Goal: Task Accomplishment & Management: Use online tool/utility

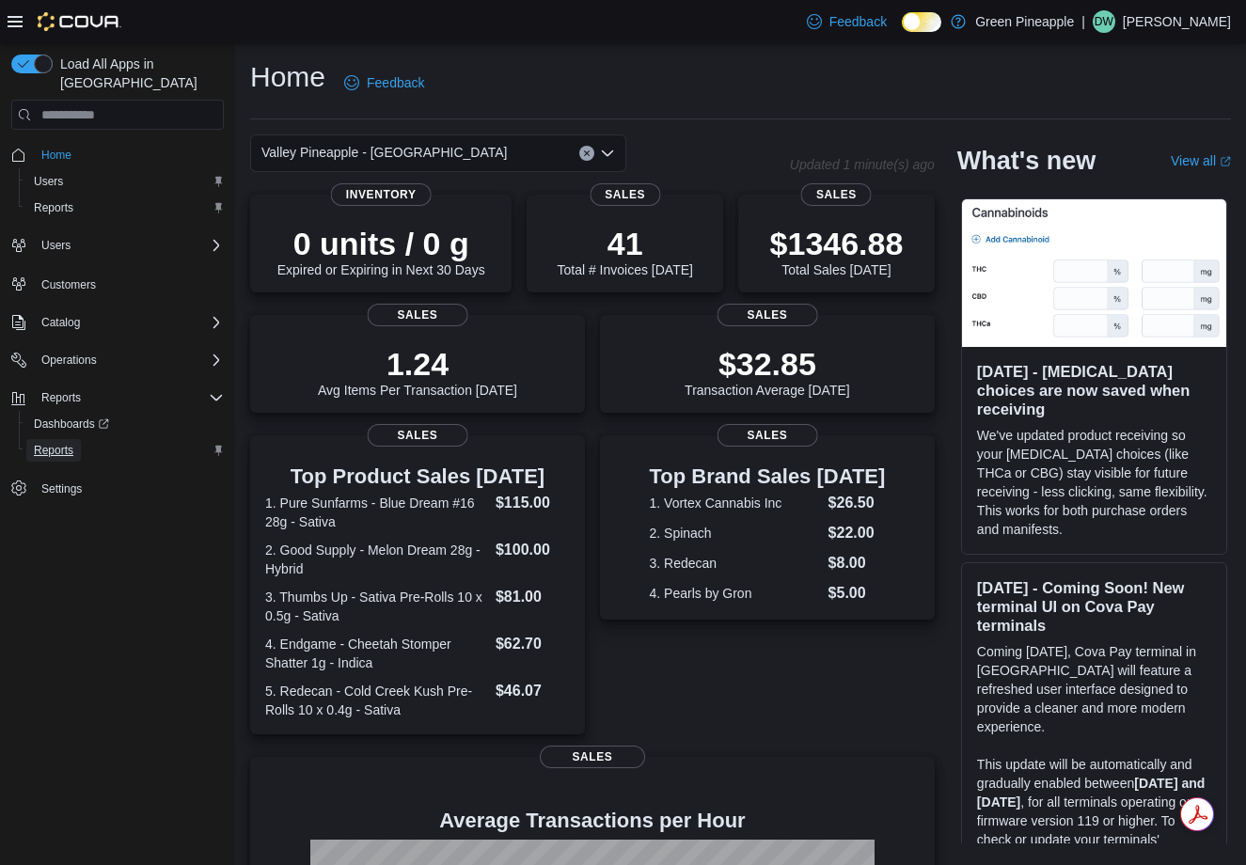
click at [44, 443] on span "Reports" at bounding box center [53, 450] width 39 height 15
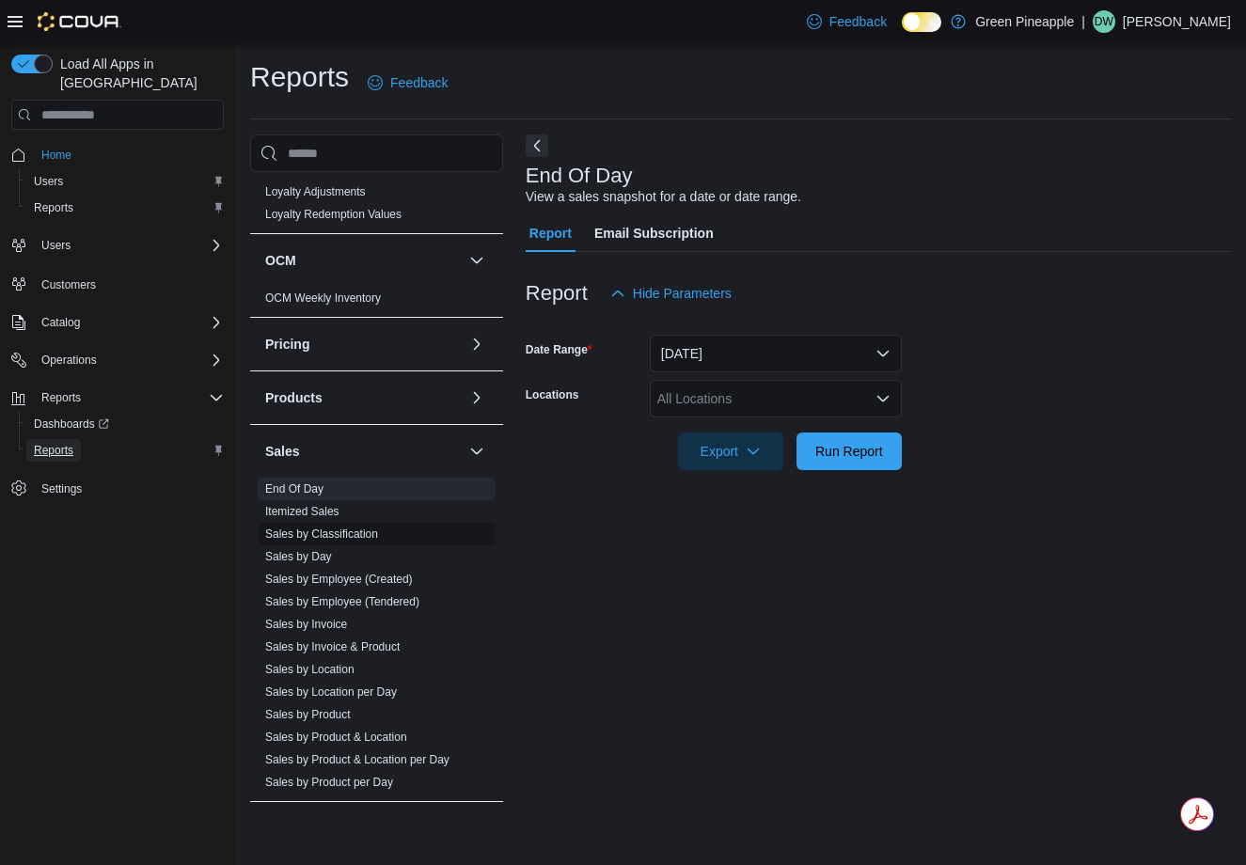
scroll to position [885, 0]
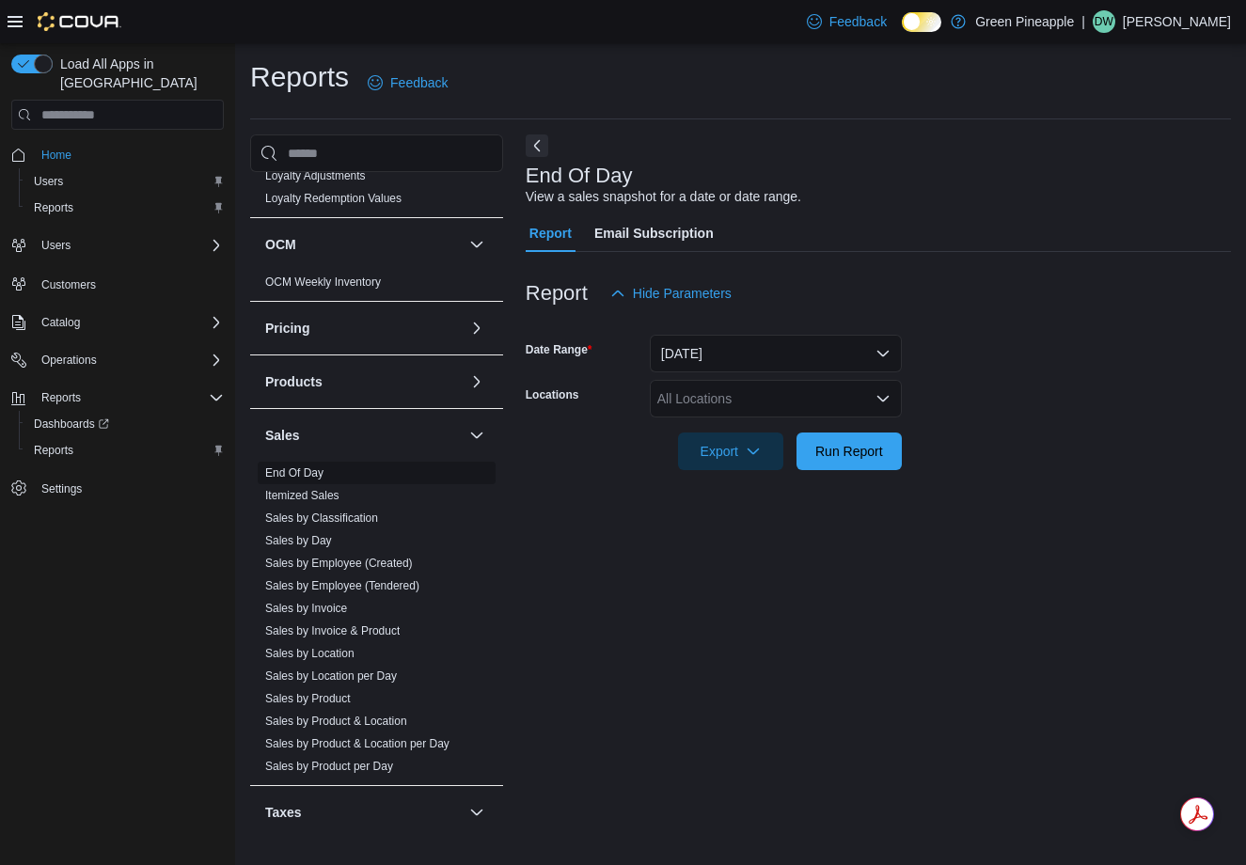
click at [336, 474] on span "End Of Day" at bounding box center [377, 473] width 238 height 23
click at [317, 475] on link "End Of Day" at bounding box center [294, 472] width 58 height 13
click at [717, 392] on div "All Locations" at bounding box center [776, 399] width 252 height 38
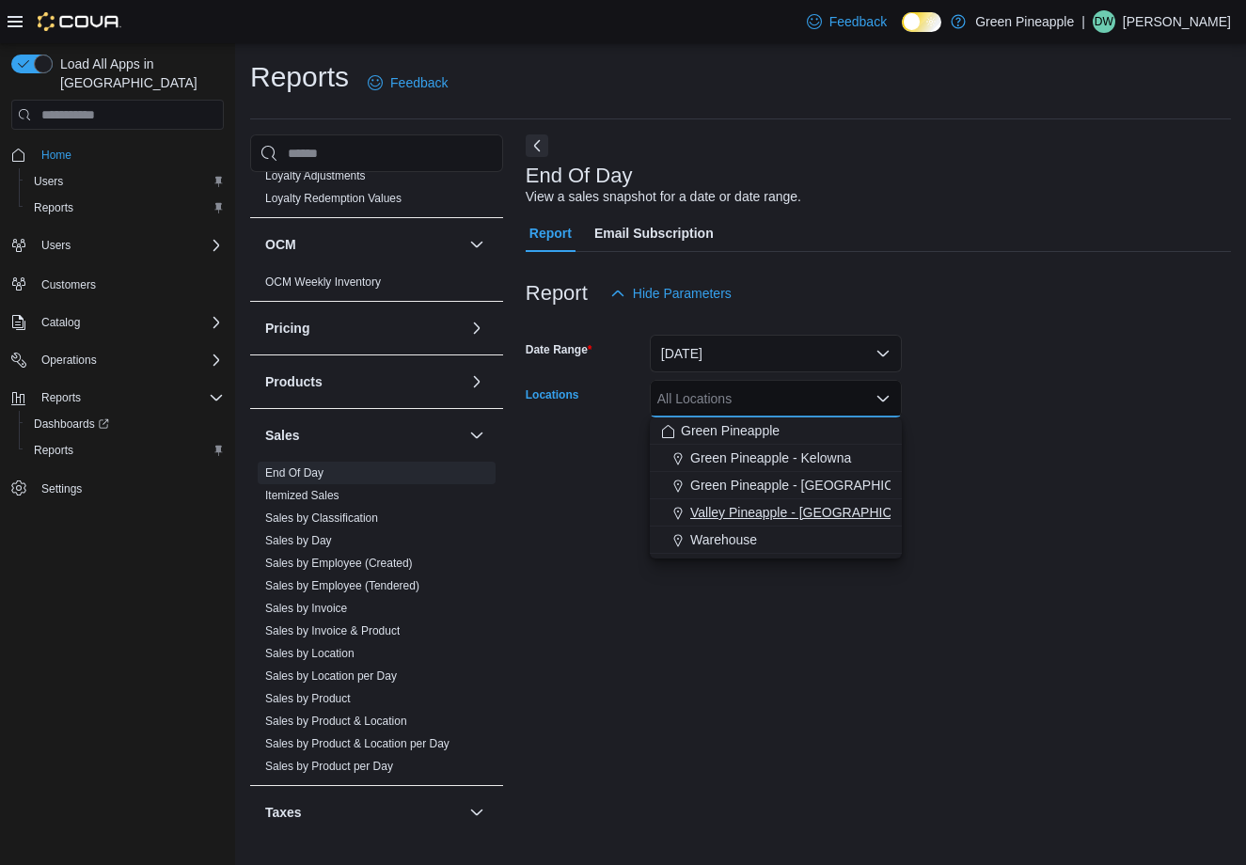
click at [790, 522] on button "Valley Pineapple - Fruitvale" at bounding box center [776, 512] width 252 height 27
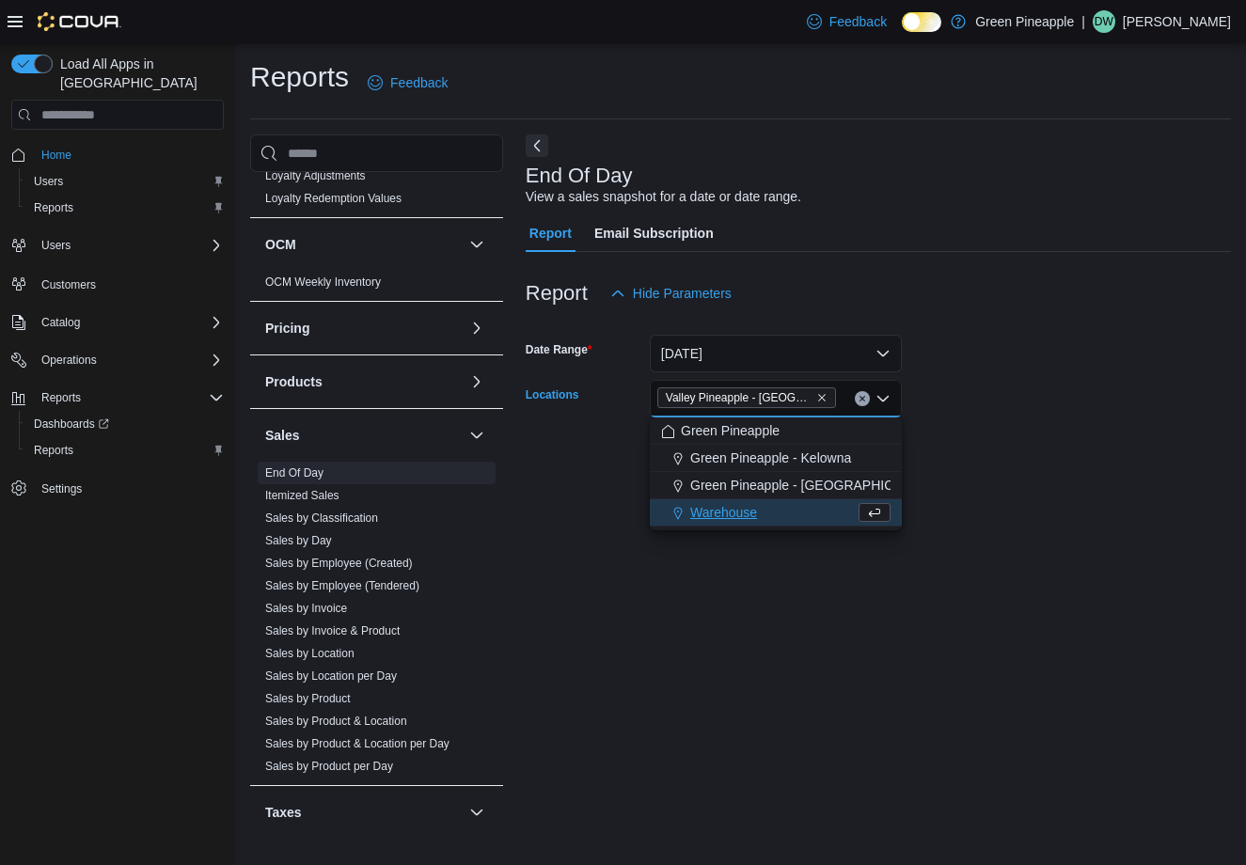
click at [1043, 385] on form "Date Range Today Locations Valley Pineapple - Fruitvale Combo box. Selected. Va…" at bounding box center [877, 391] width 705 height 158
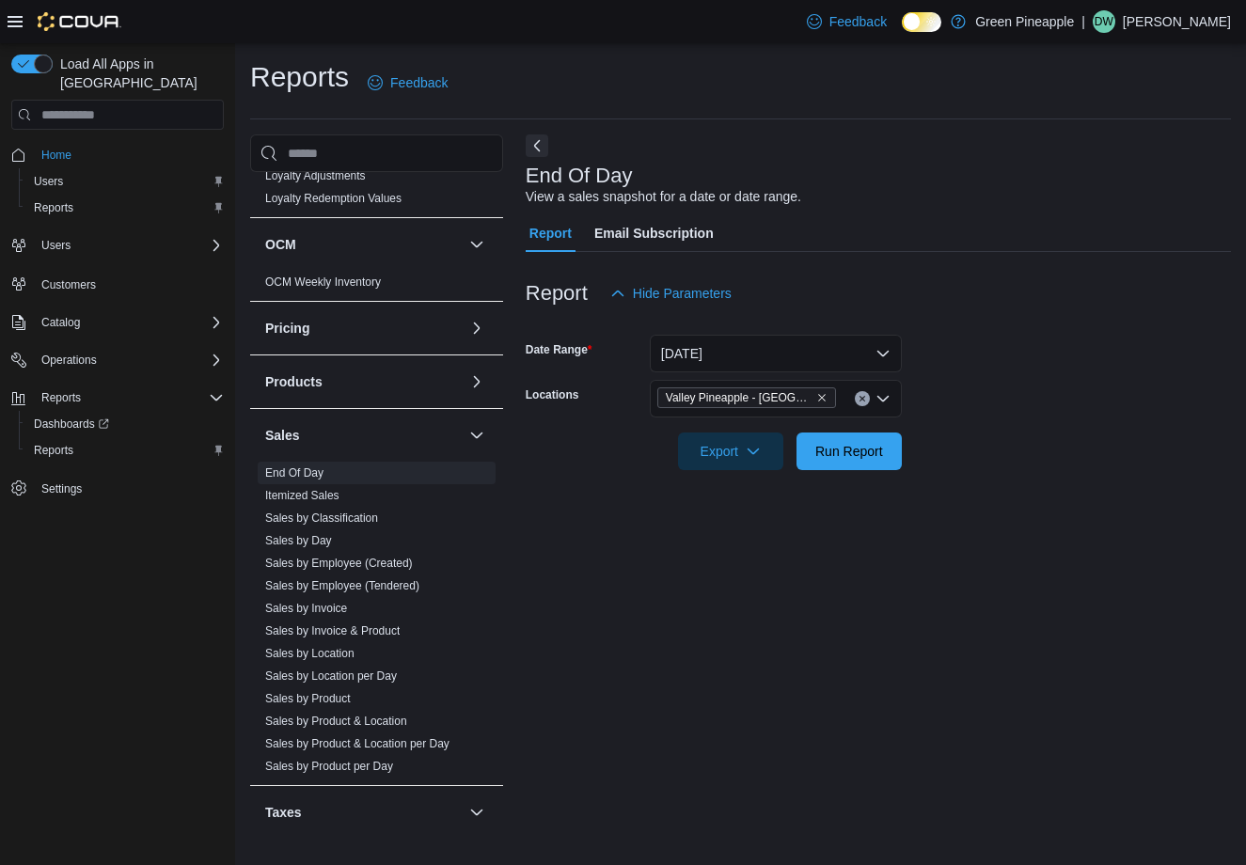
click at [989, 424] on div at bounding box center [877, 424] width 705 height 15
click at [966, 289] on div "Report Hide Parameters" at bounding box center [877, 293] width 705 height 38
click at [888, 460] on span "Run Report" at bounding box center [848, 450] width 83 height 38
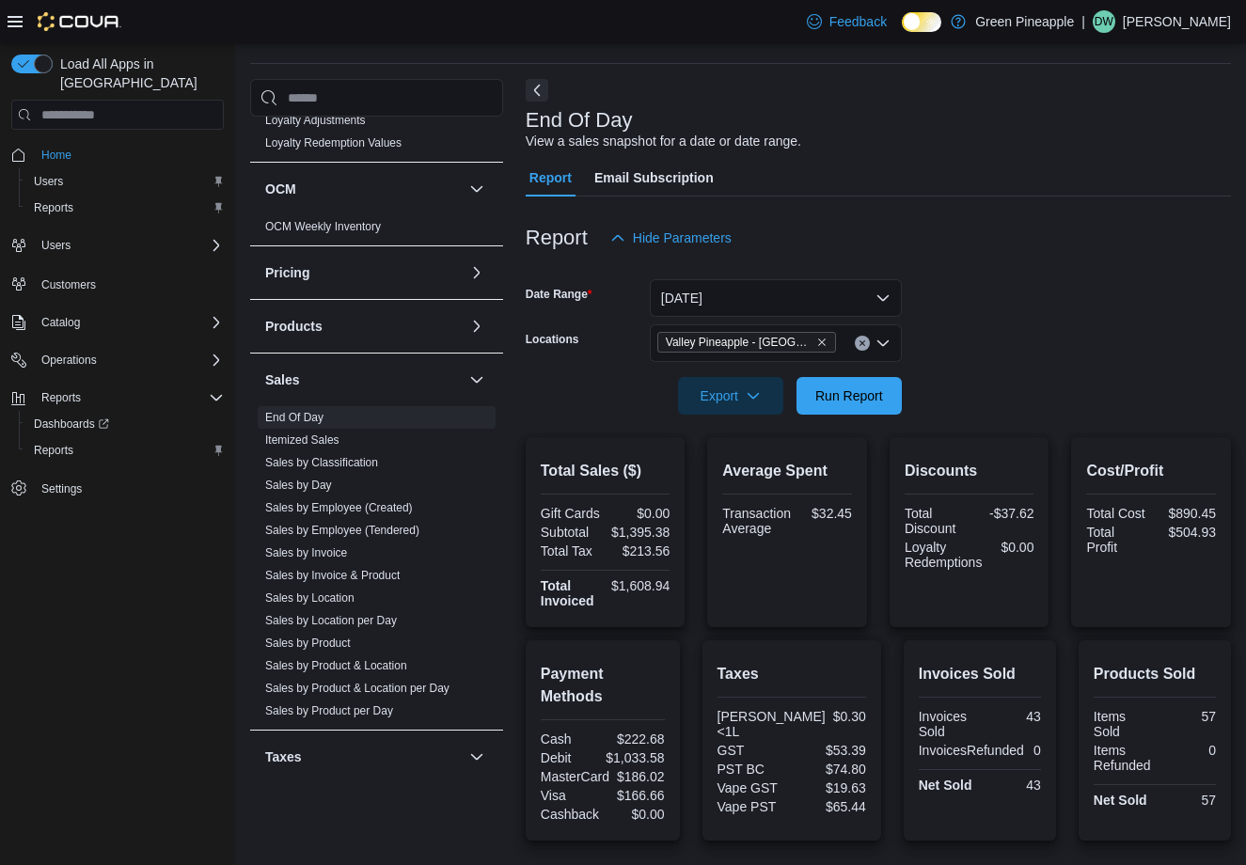
scroll to position [66, 0]
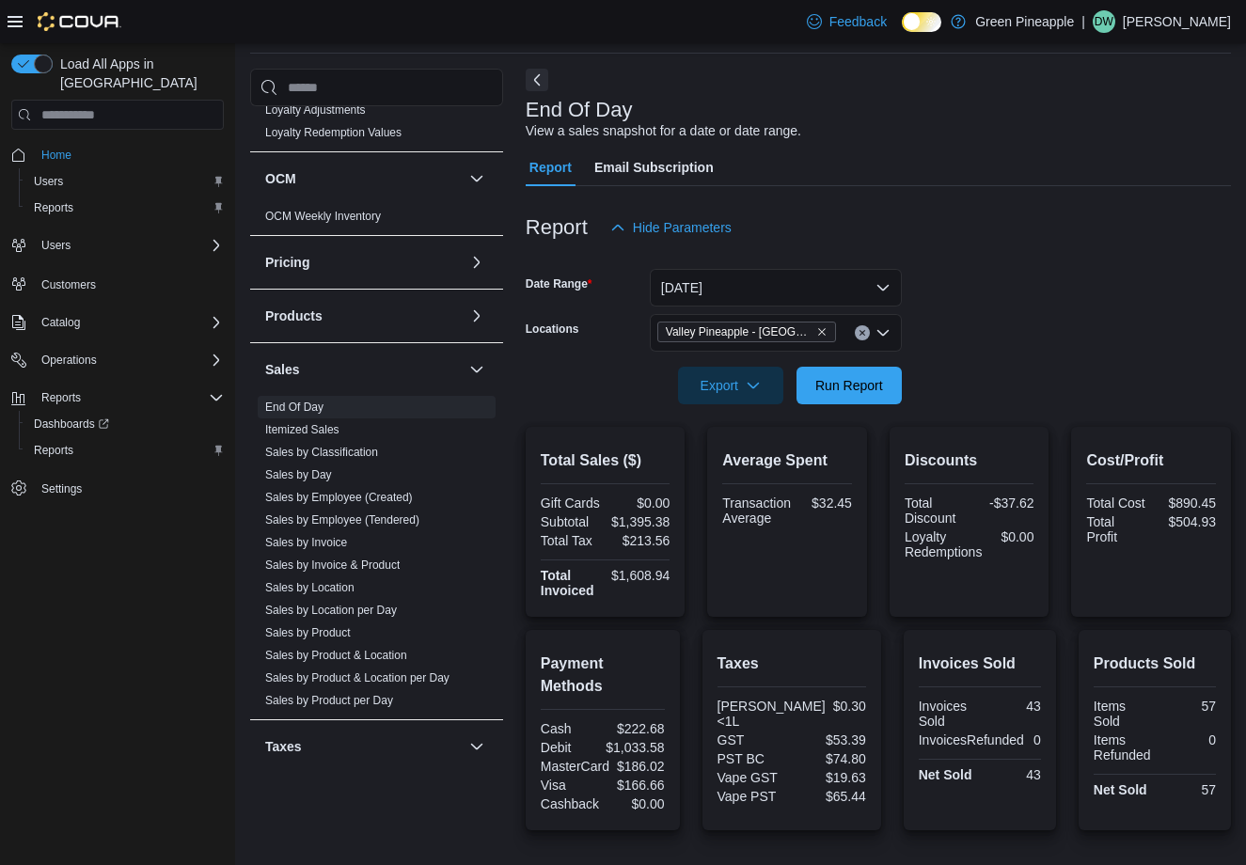
click at [647, 529] on div "$1,395.38" at bounding box center [639, 521] width 61 height 15
copy div "1,395.38"
click at [1178, 32] on p "Dax Wilson" at bounding box center [1176, 21] width 108 height 23
click at [1120, 180] on span "Sign Out" at bounding box center [1109, 184] width 51 height 19
